Goal: Information Seeking & Learning: Learn about a topic

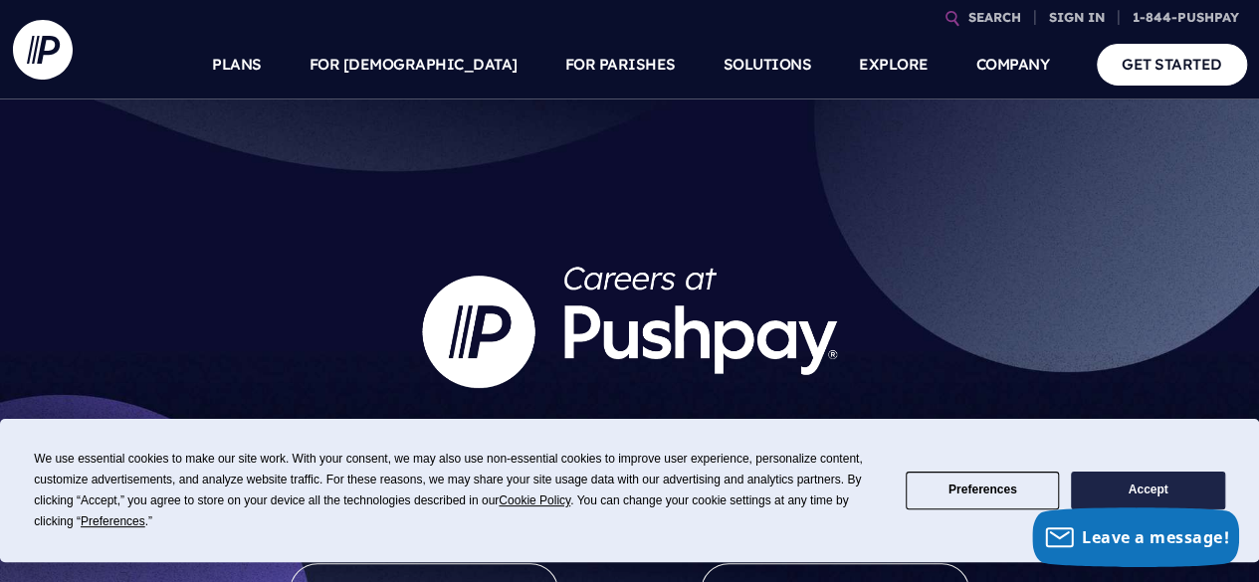
click at [1176, 501] on button "Accept" at bounding box center [1147, 491] width 153 height 39
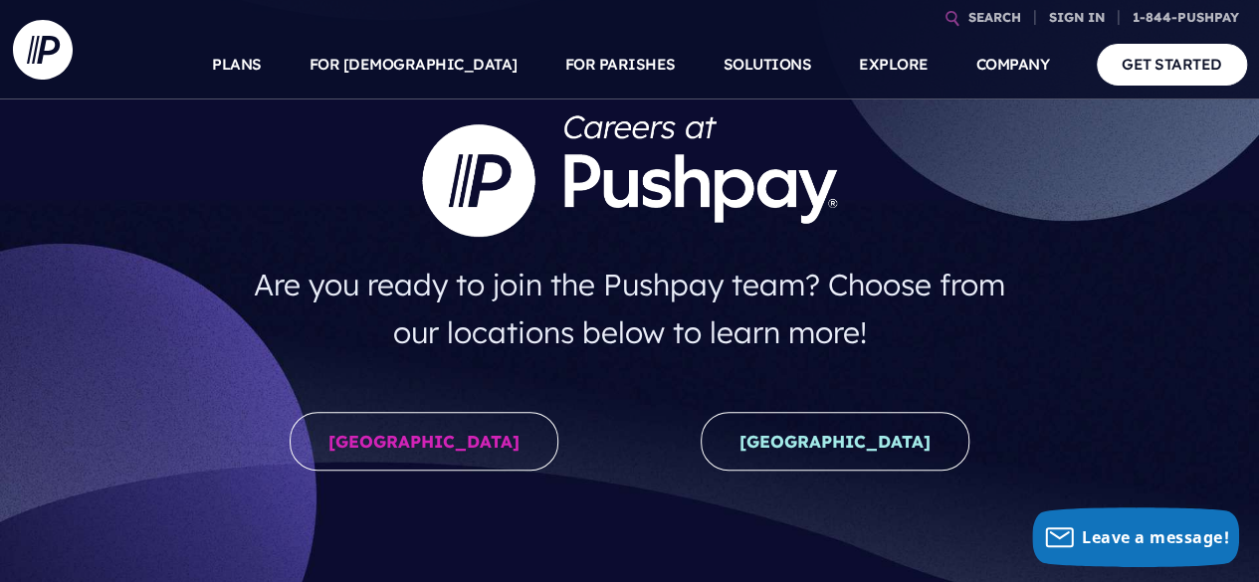
scroll to position [409, 0]
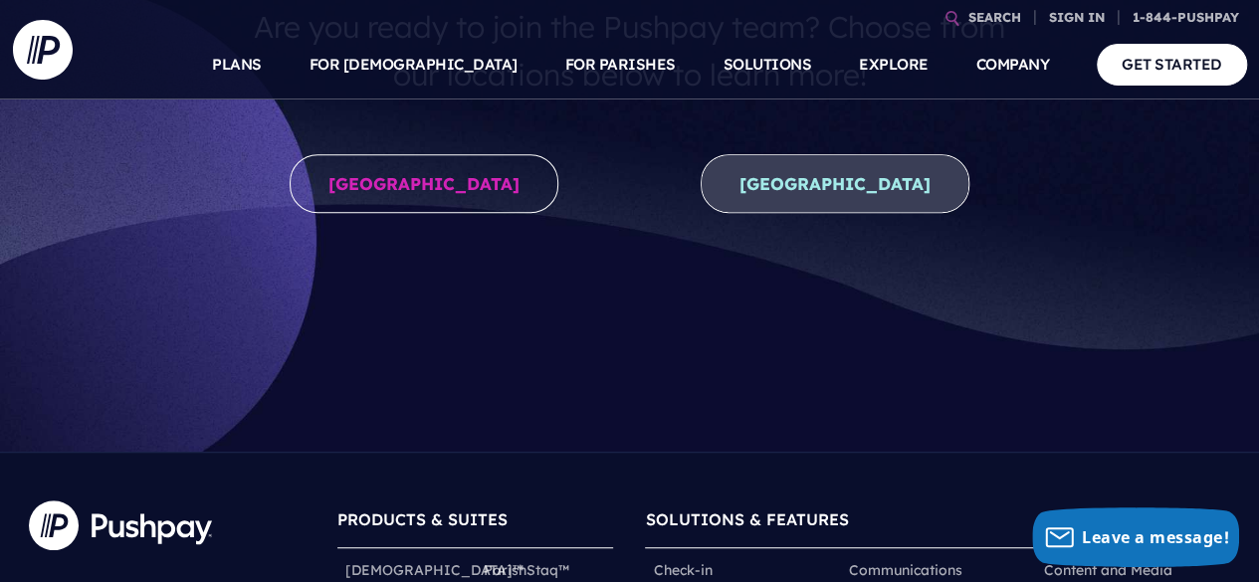
click at [830, 196] on link "[GEOGRAPHIC_DATA]" at bounding box center [835, 183] width 269 height 59
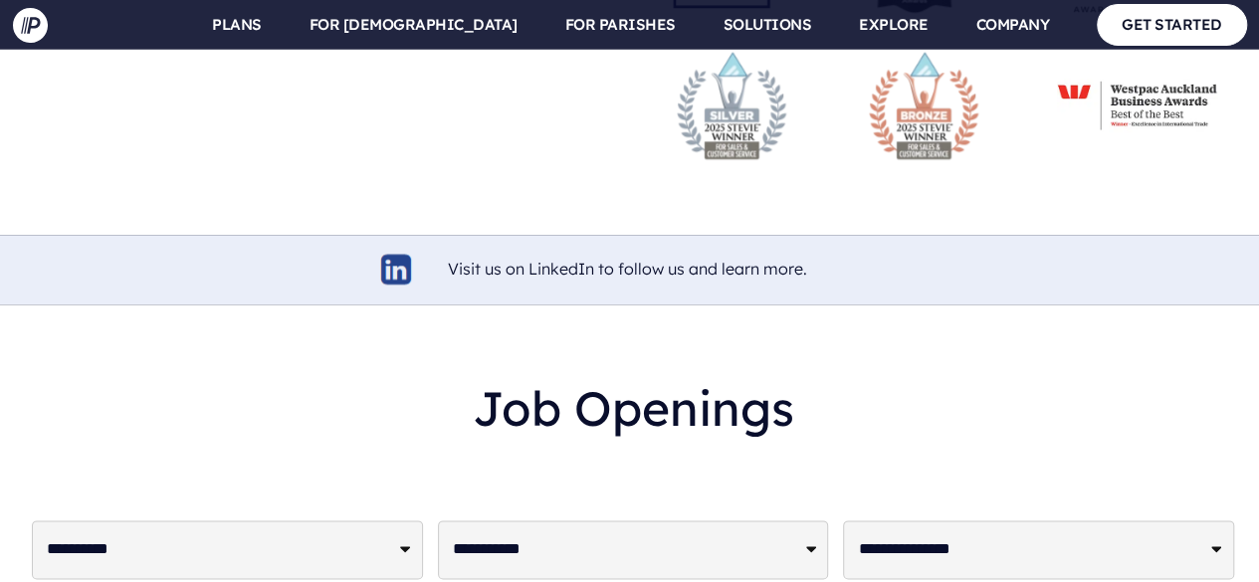
scroll to position [4797, 0]
